Goal: Find specific page/section: Find specific page/section

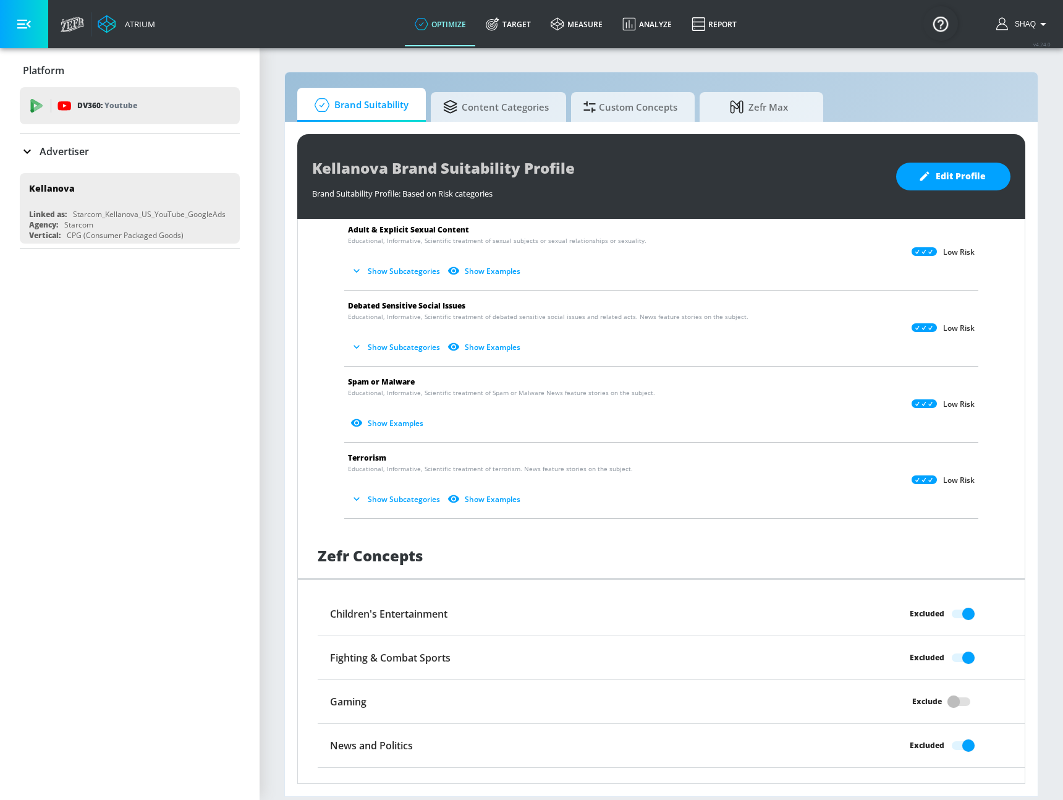
scroll to position [737, 0]
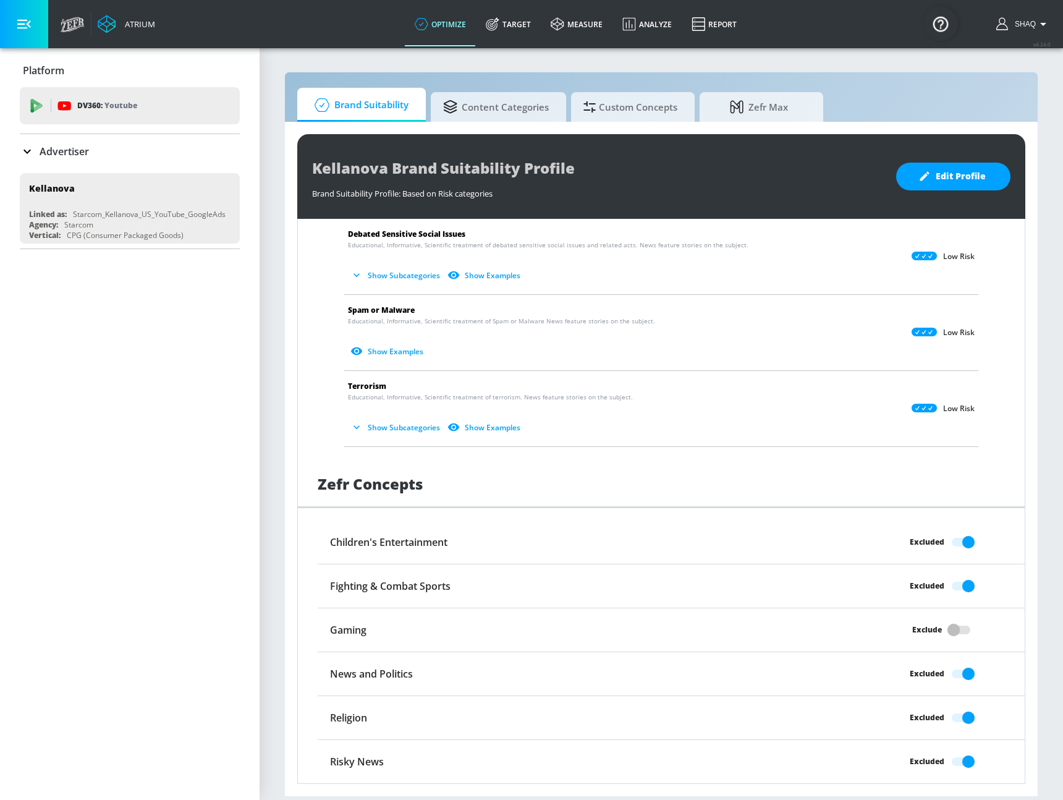
drag, startPoint x: 399, startPoint y: 438, endPoint x: 399, endPoint y: 431, distance: 7.4
click at [399, 438] on li "Terrorism Educational, Informative, Scientific treatment of terrorism. News fea…" at bounding box center [661, 408] width 647 height 75
click at [399, 428] on button "Show Subcategories" at bounding box center [396, 427] width 97 height 20
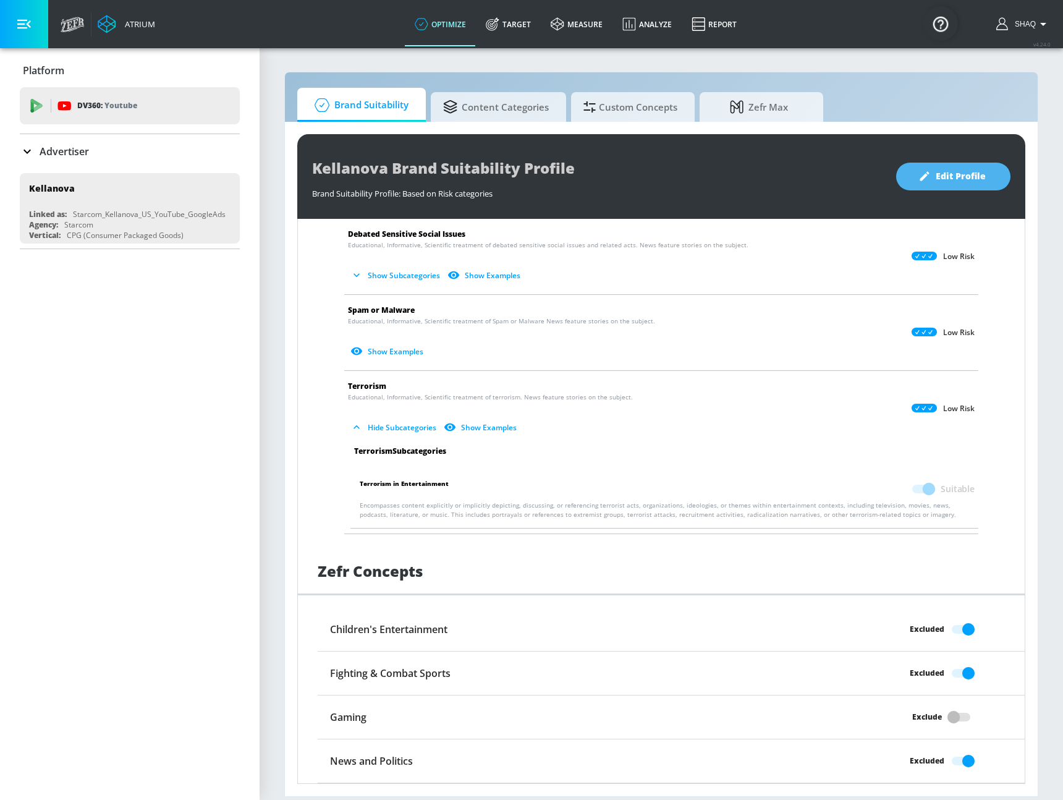
click at [924, 178] on icon "button" at bounding box center [925, 176] width 9 height 9
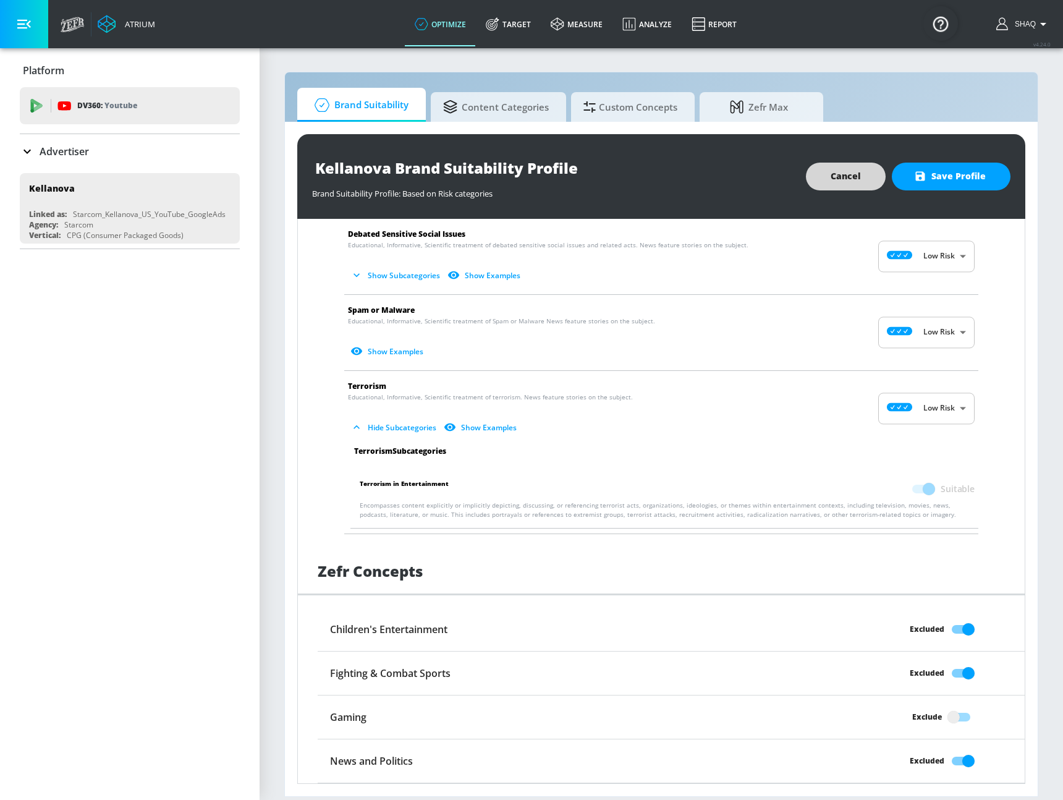
click at [918, 487] on span at bounding box center [922, 489] width 21 height 9
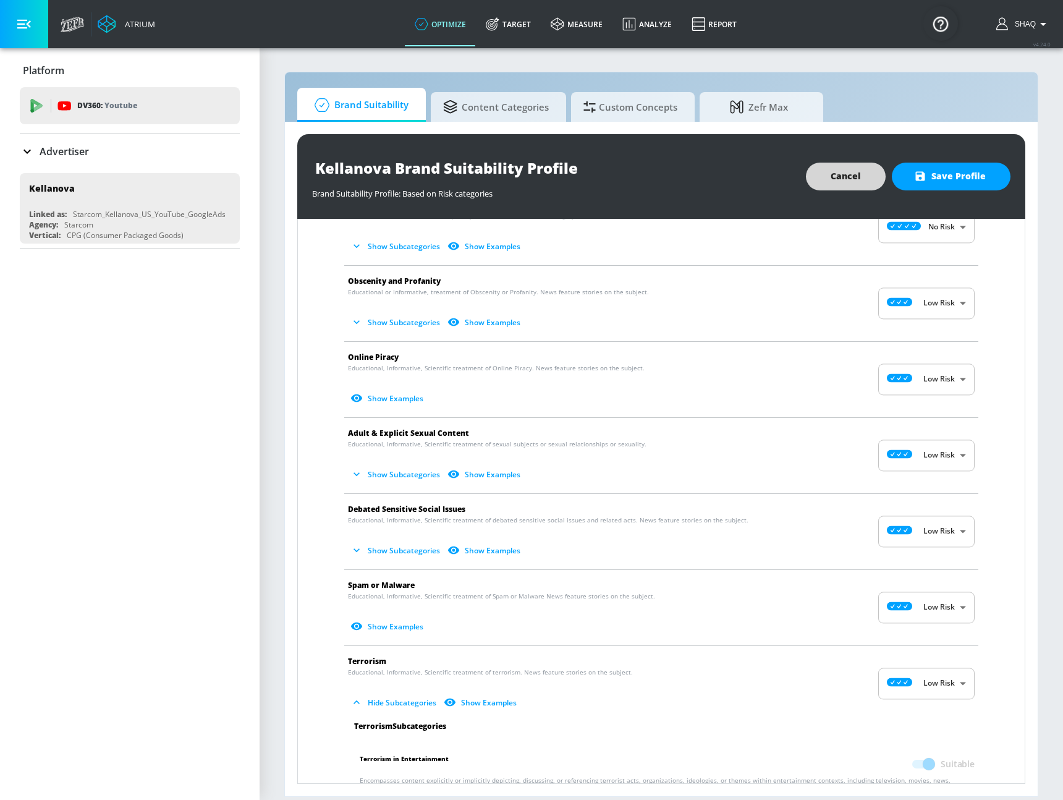
click at [385, 314] on button "Show Subcategories" at bounding box center [396, 322] width 97 height 20
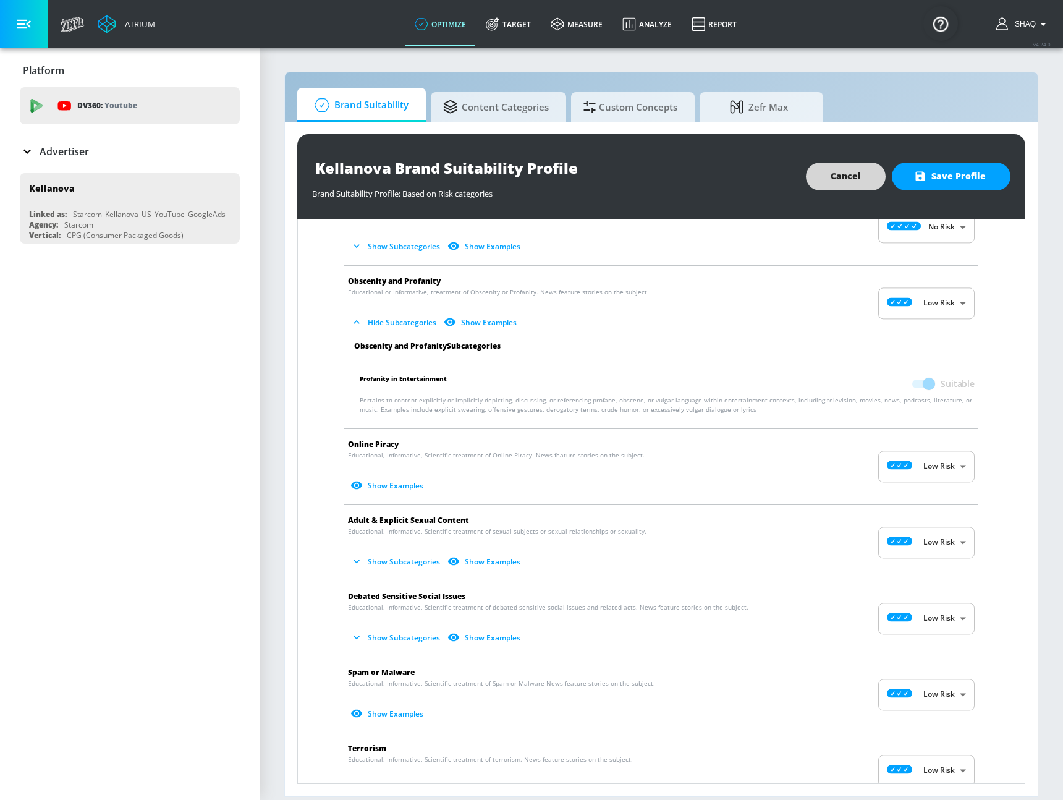
click at [928, 383] on span at bounding box center [923, 383] width 36 height 23
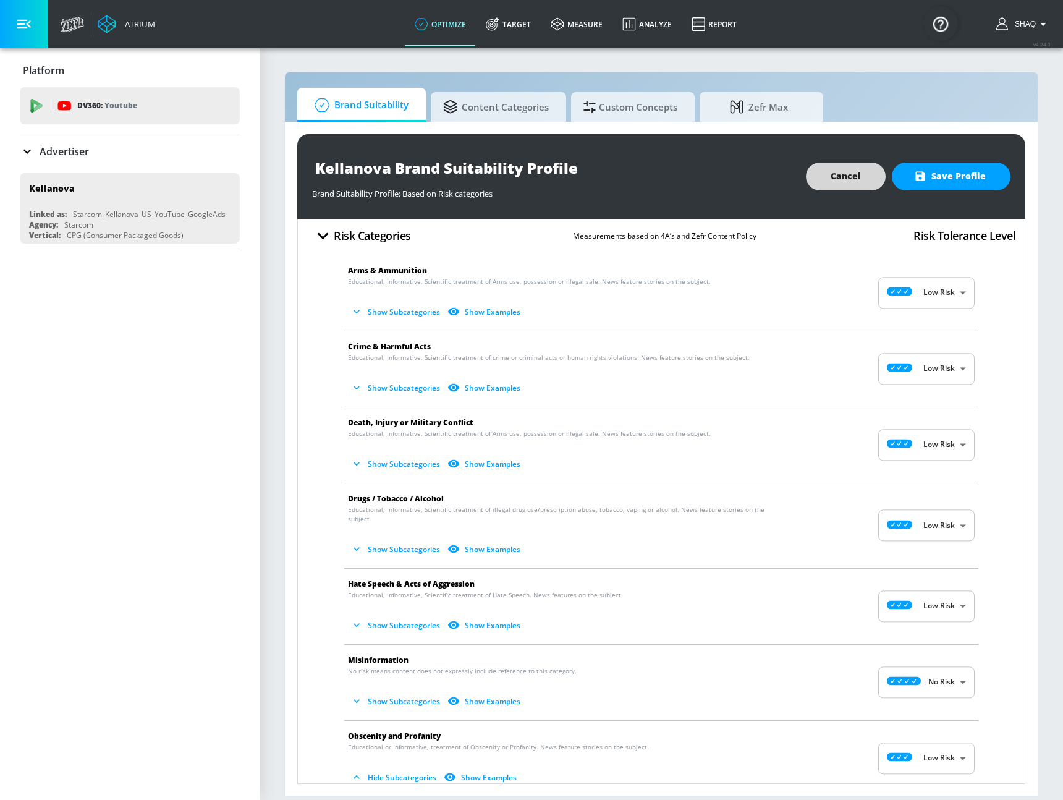
scroll to position [0, 0]
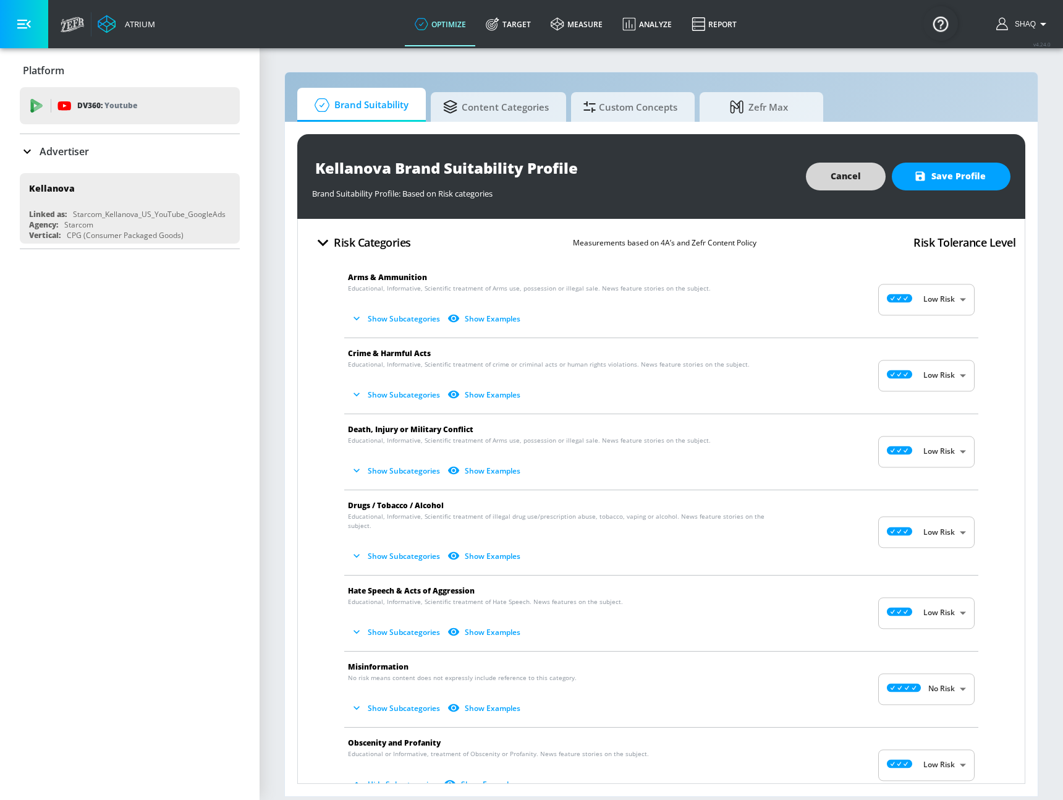
click at [404, 315] on button "Show Subcategories" at bounding box center [396, 318] width 97 height 20
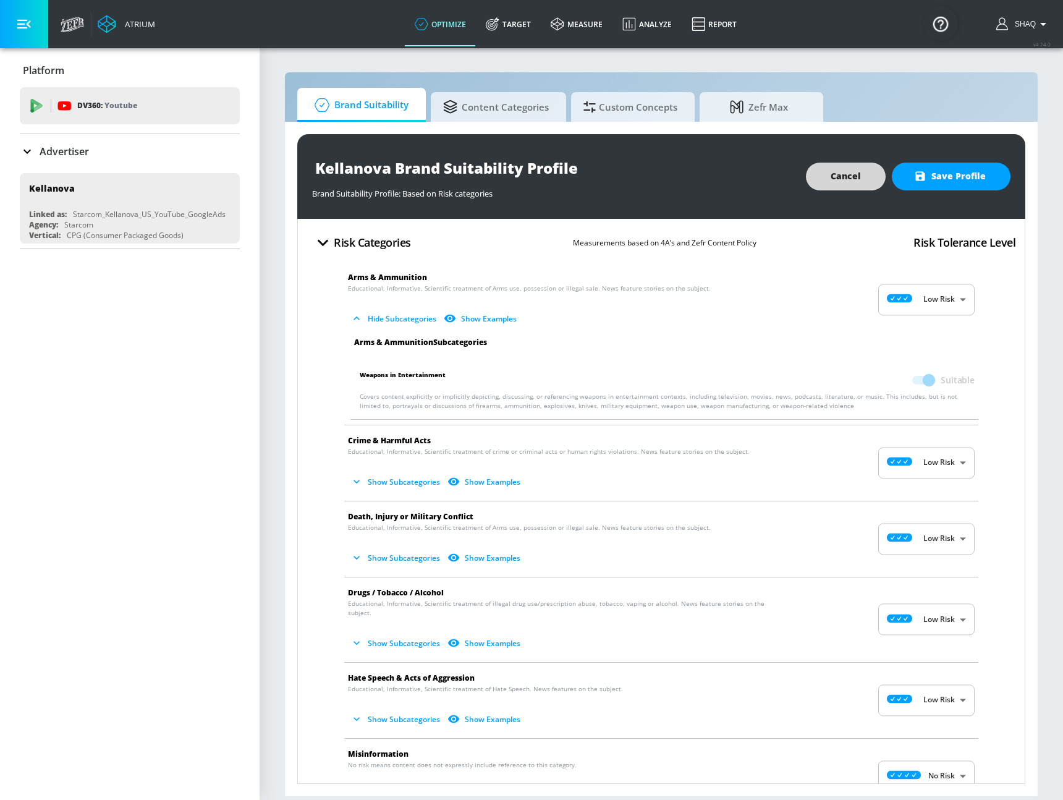
click at [905, 375] on span at bounding box center [923, 379] width 36 height 23
drag, startPoint x: 911, startPoint y: 379, endPoint x: 833, endPoint y: 189, distance: 205.7
click at [912, 376] on span at bounding box center [922, 380] width 21 height 9
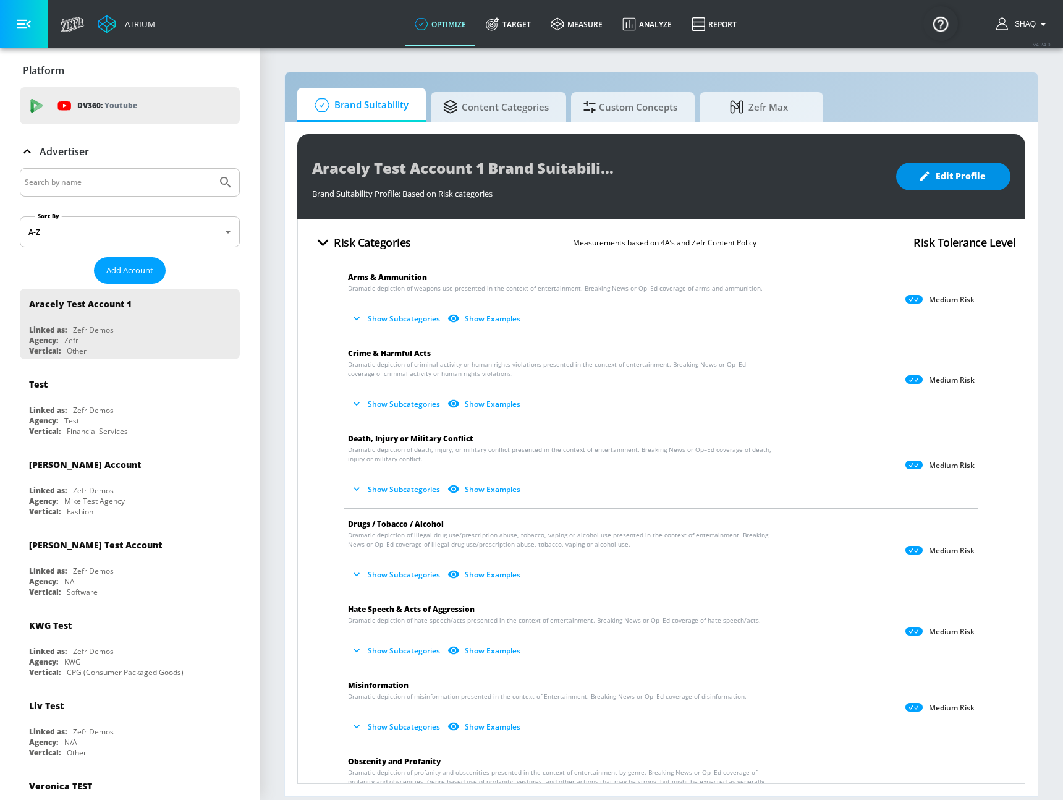
click at [963, 174] on span "Edit Profile" at bounding box center [953, 176] width 65 height 15
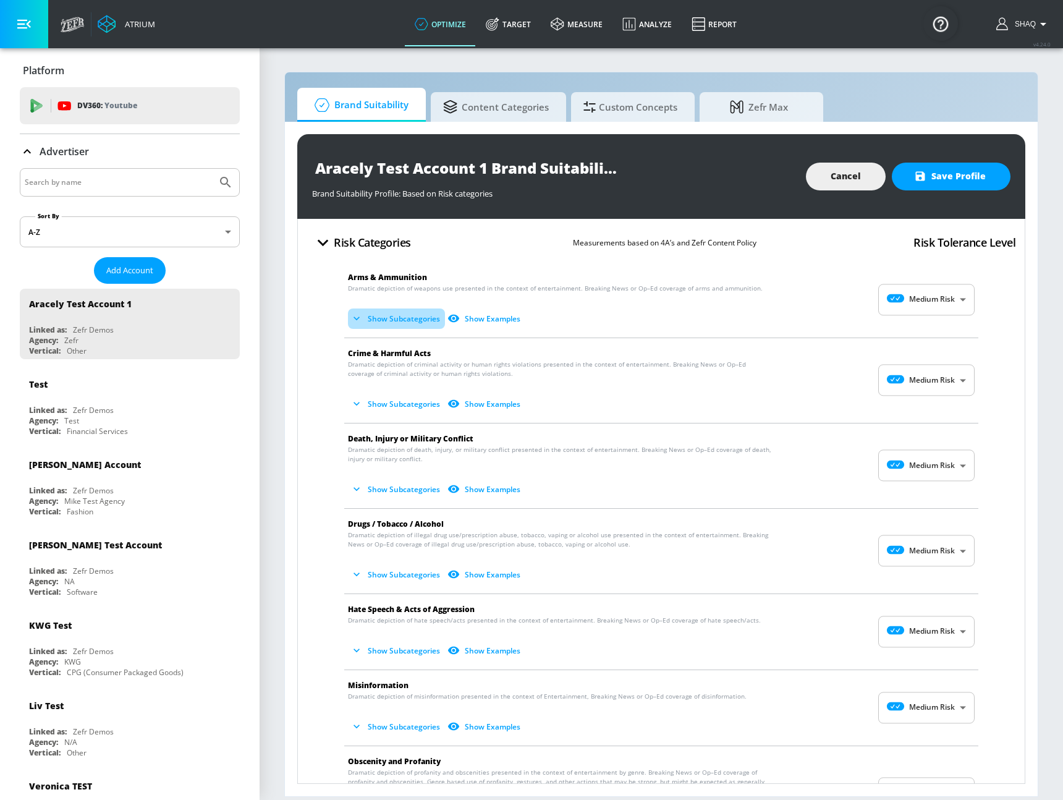
drag, startPoint x: 405, startPoint y: 315, endPoint x: 454, endPoint y: 319, distance: 49.0
click at [405, 315] on button "Show Subcategories" at bounding box center [396, 318] width 97 height 20
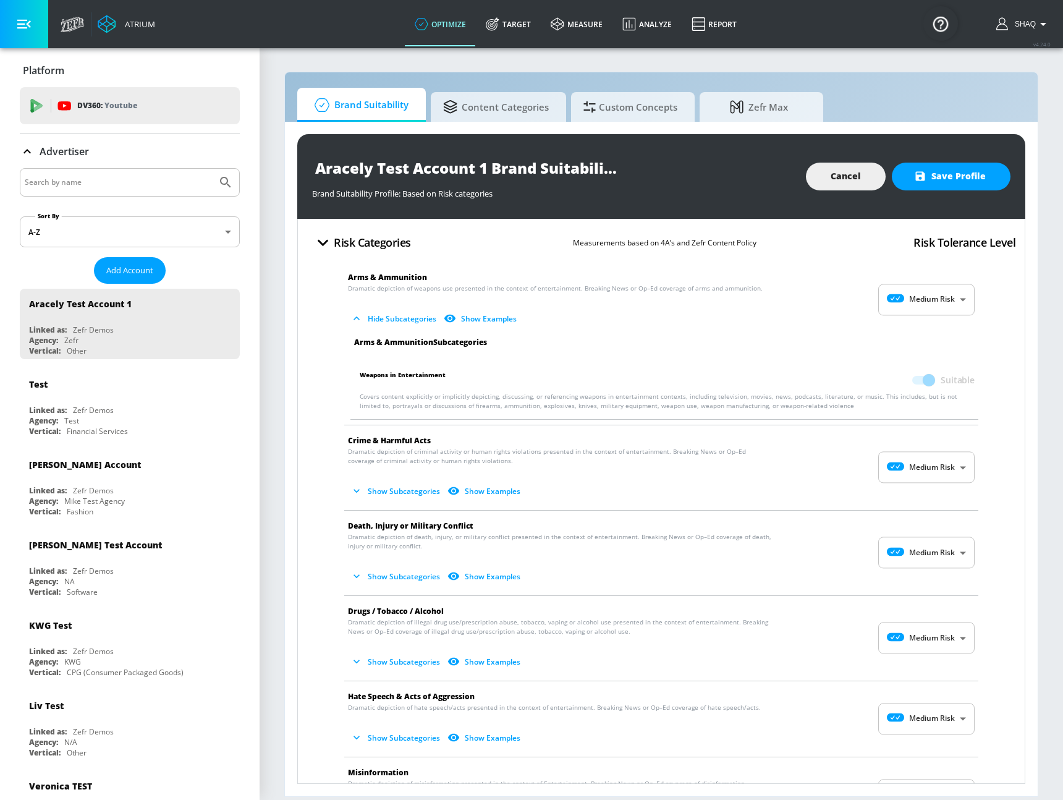
click at [916, 376] on span at bounding box center [922, 380] width 21 height 9
drag, startPoint x: 916, startPoint y: 376, endPoint x: 910, endPoint y: 96, distance: 280.7
click at [916, 376] on span at bounding box center [922, 380] width 21 height 9
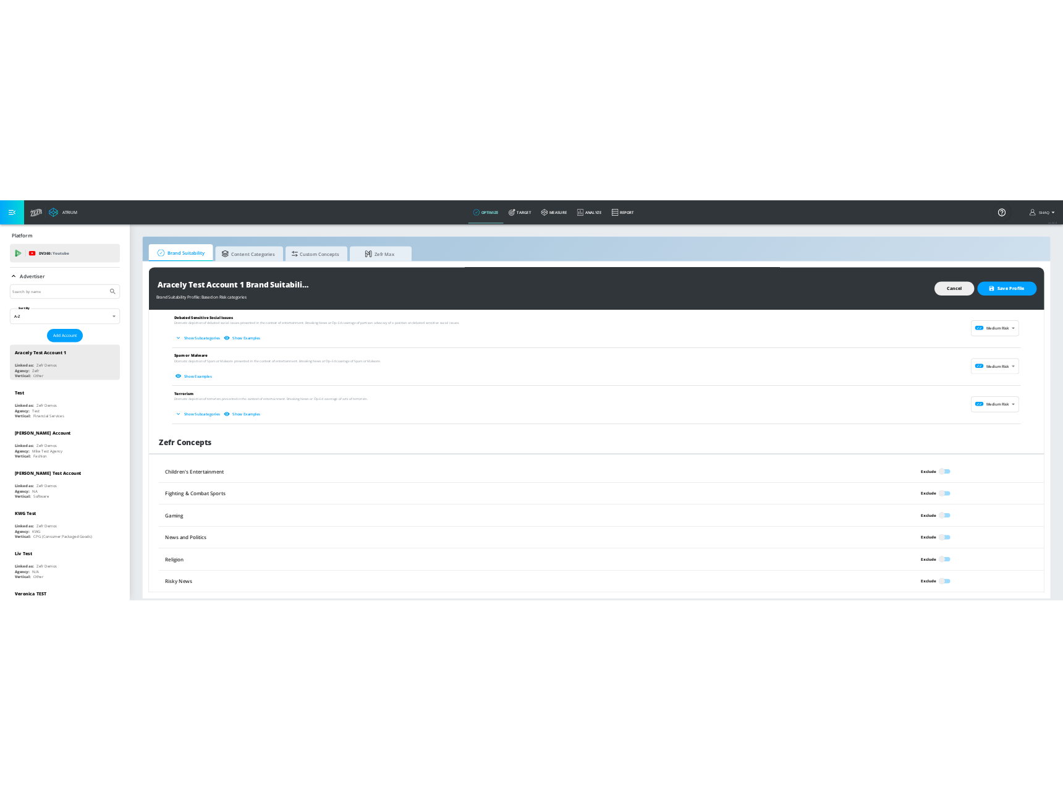
scroll to position [728, 0]
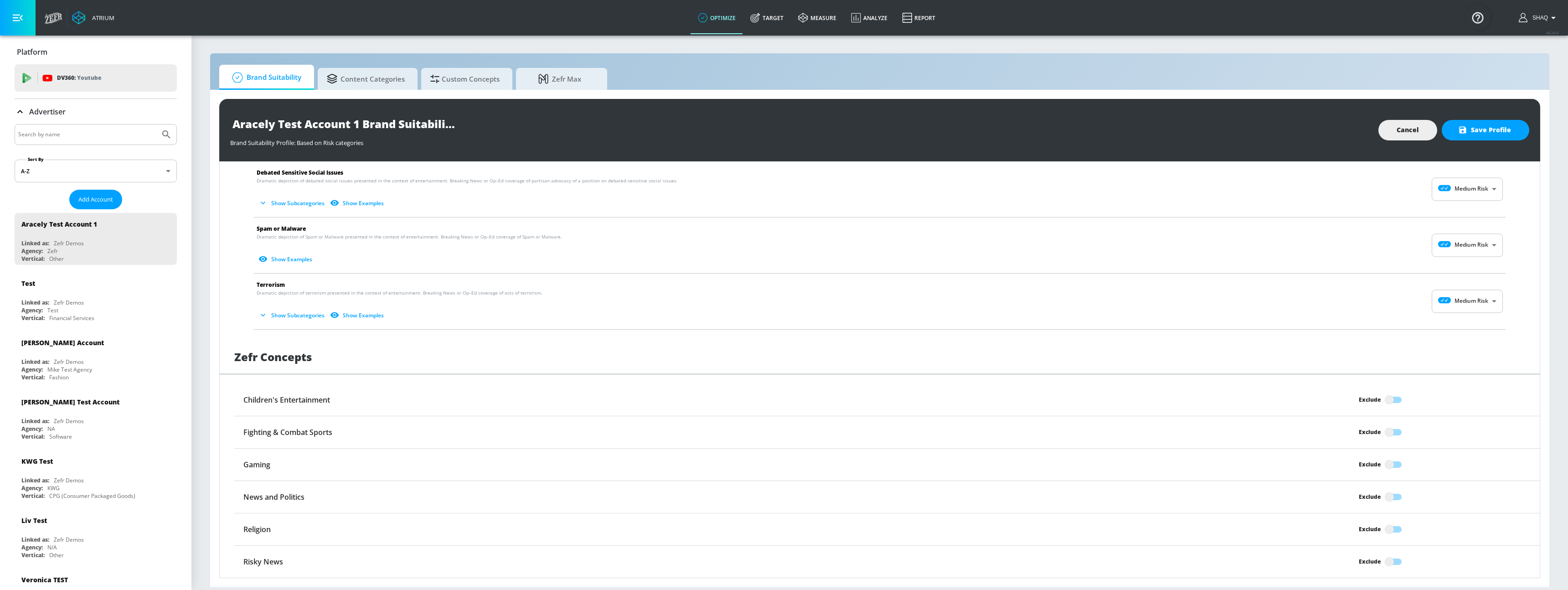
click at [633, 121] on div "Aracely Test Account 1 Brand Suitability Profile" at bounding box center [799, 124] width 1139 height 21
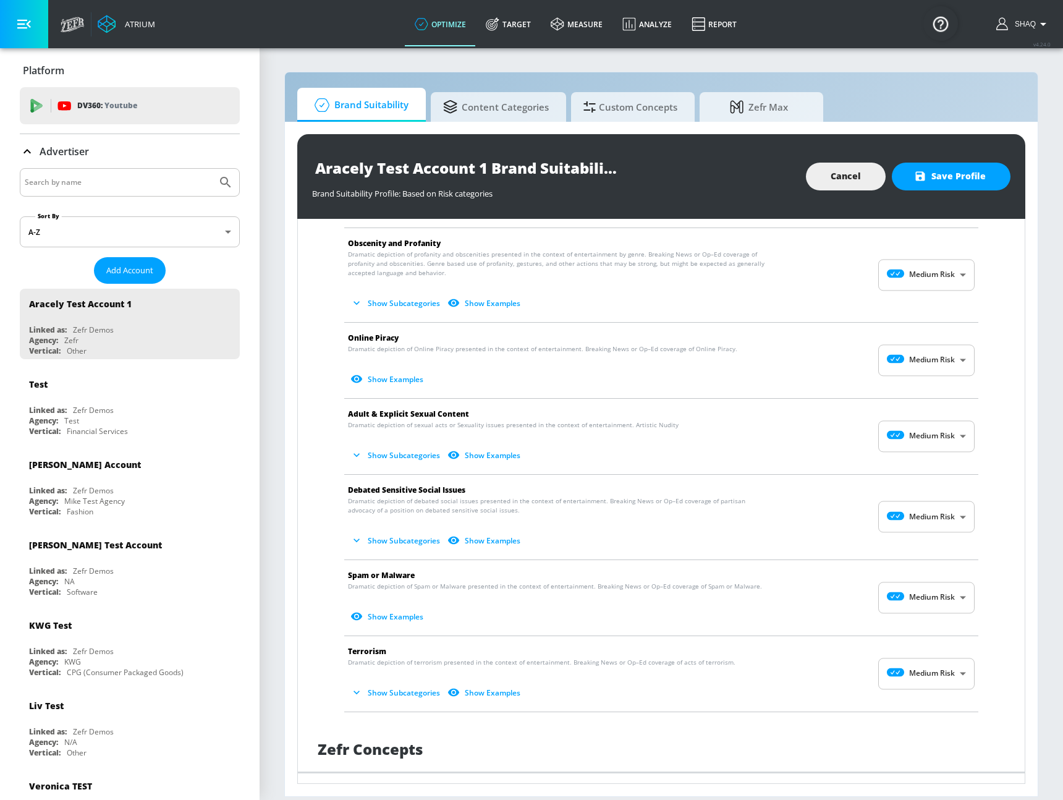
scroll to position [0, 0]
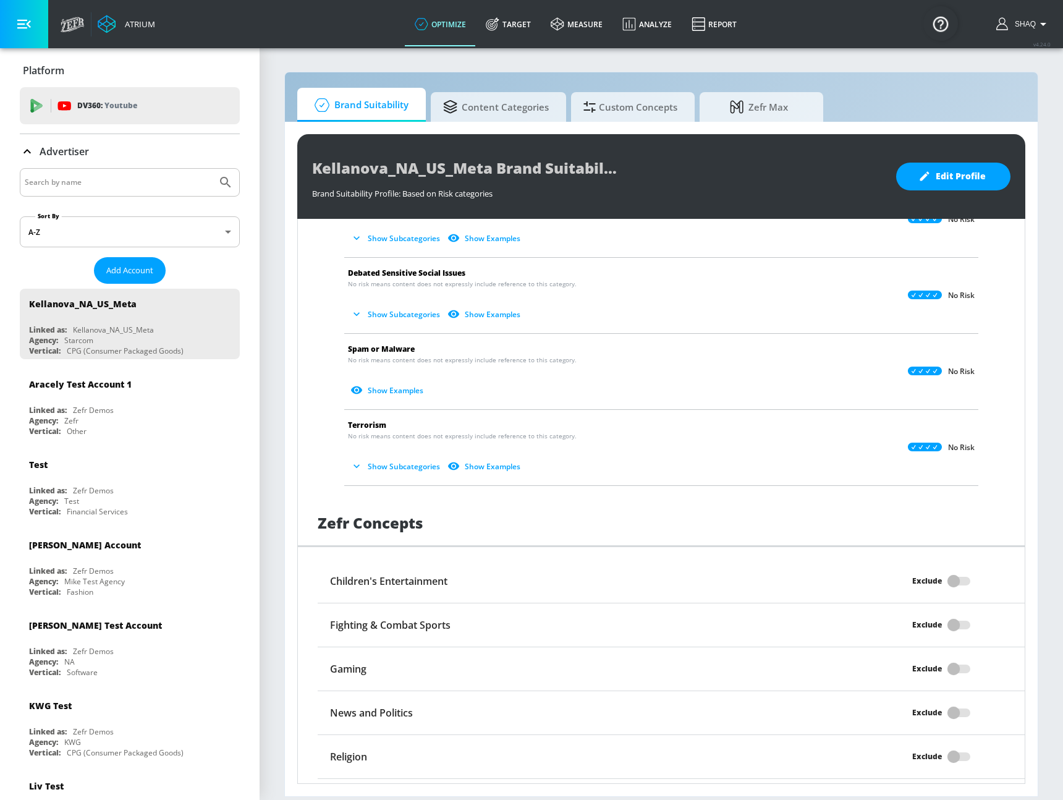
scroll to position [728, 0]
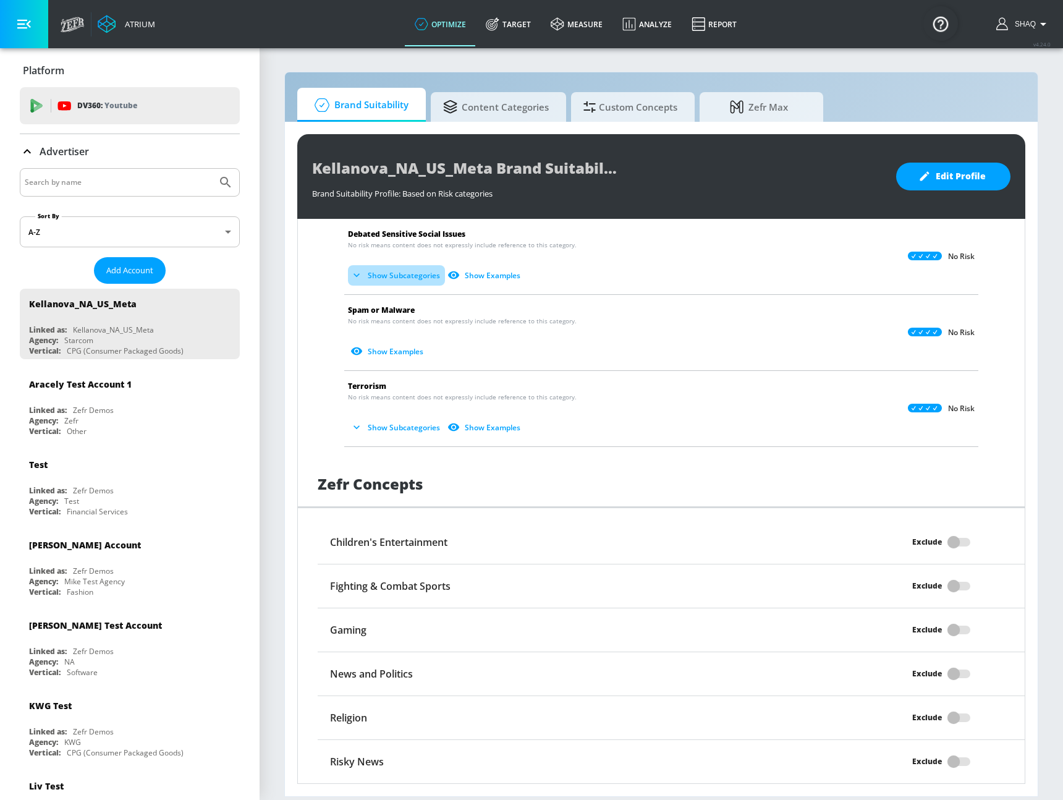
click at [398, 268] on button "Show Subcategories" at bounding box center [396, 275] width 97 height 20
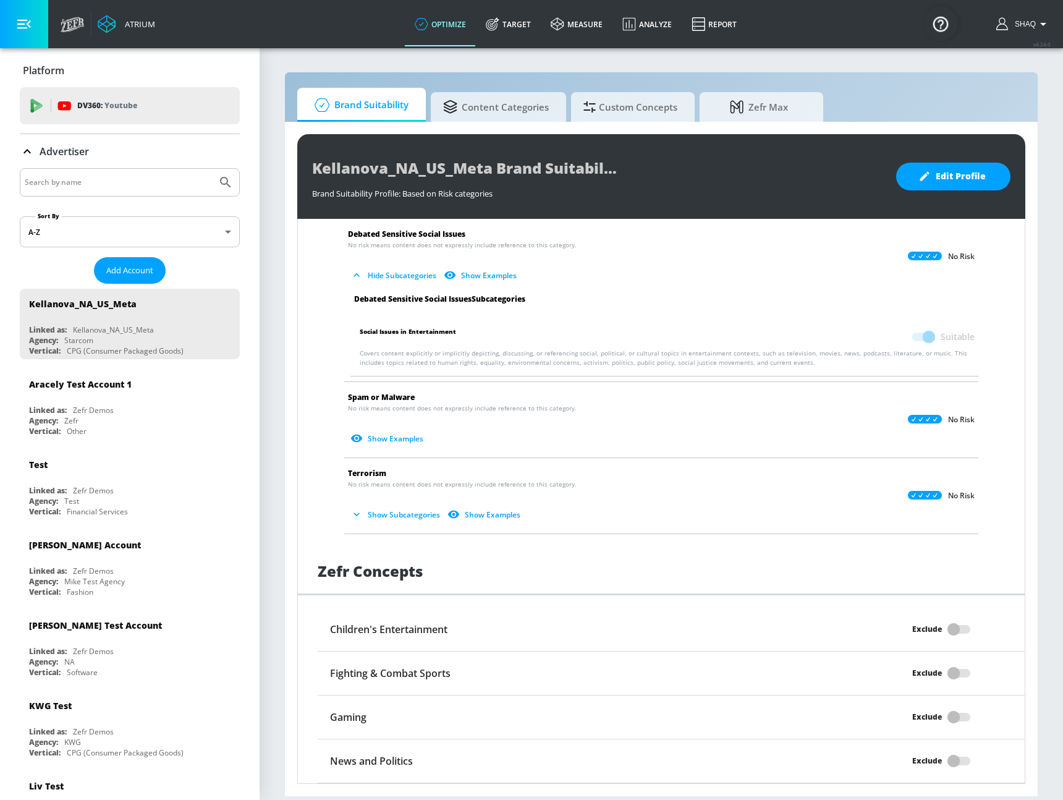
scroll to position [0, 0]
